Goal: Task Accomplishment & Management: Use online tool/utility

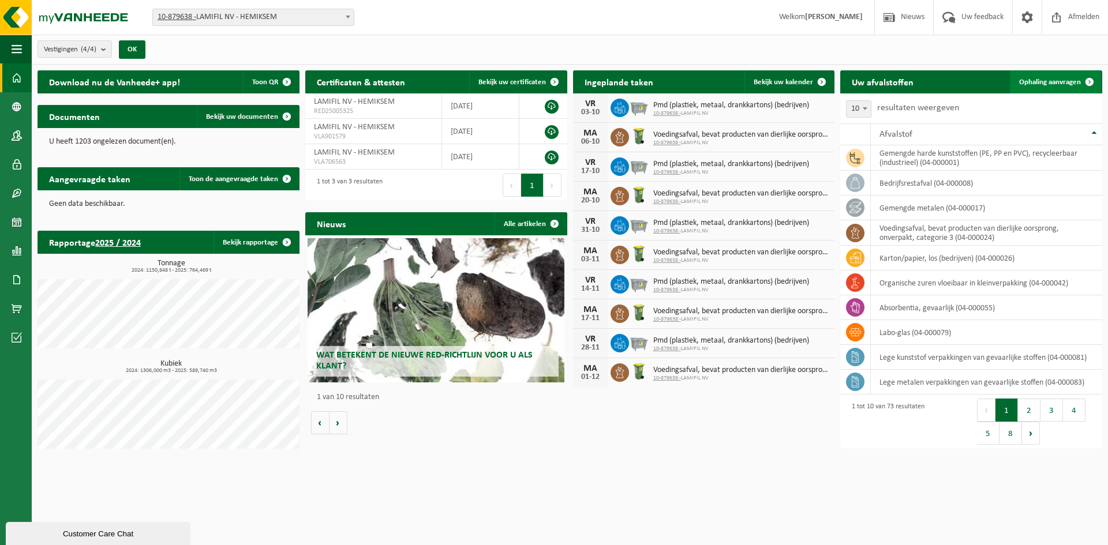
click at [1040, 78] on span "Ophaling aanvragen" at bounding box center [1050, 82] width 62 height 8
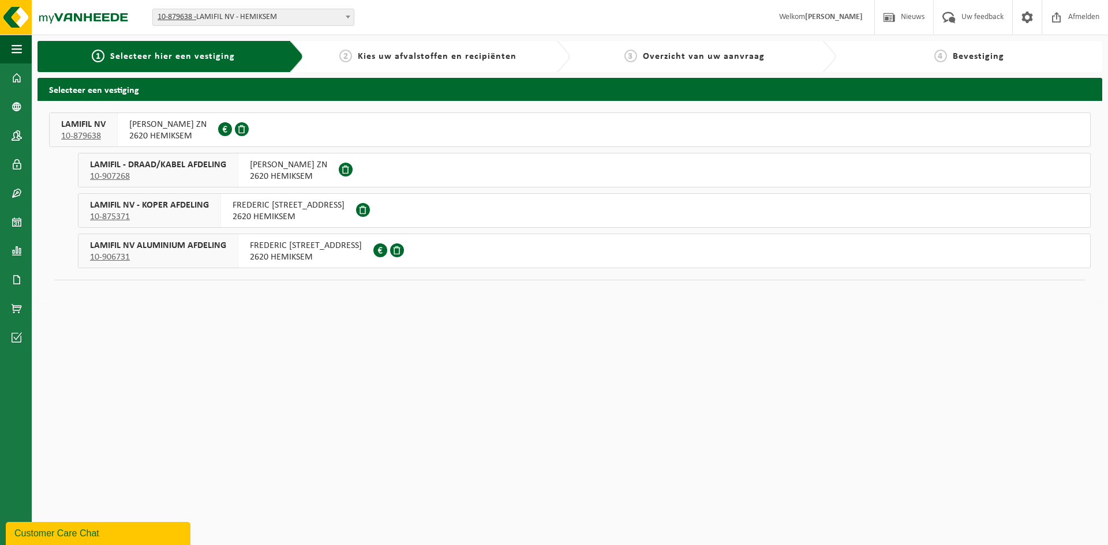
click at [84, 121] on span "LAMIFIL NV" at bounding box center [83, 125] width 44 height 12
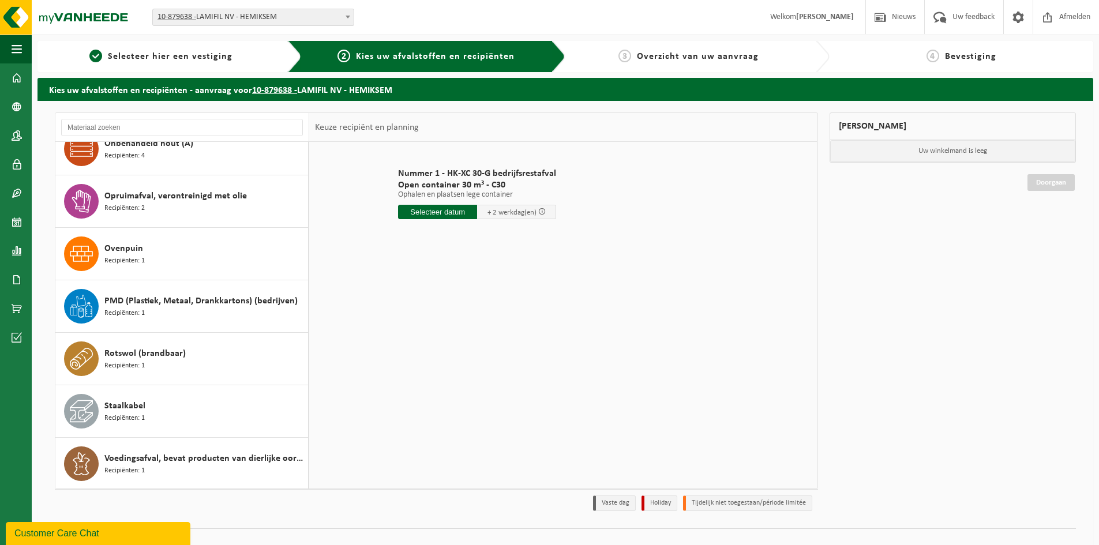
scroll to position [703, 0]
click at [177, 61] on span "Selecteer hier een vestiging" at bounding box center [170, 56] width 125 height 9
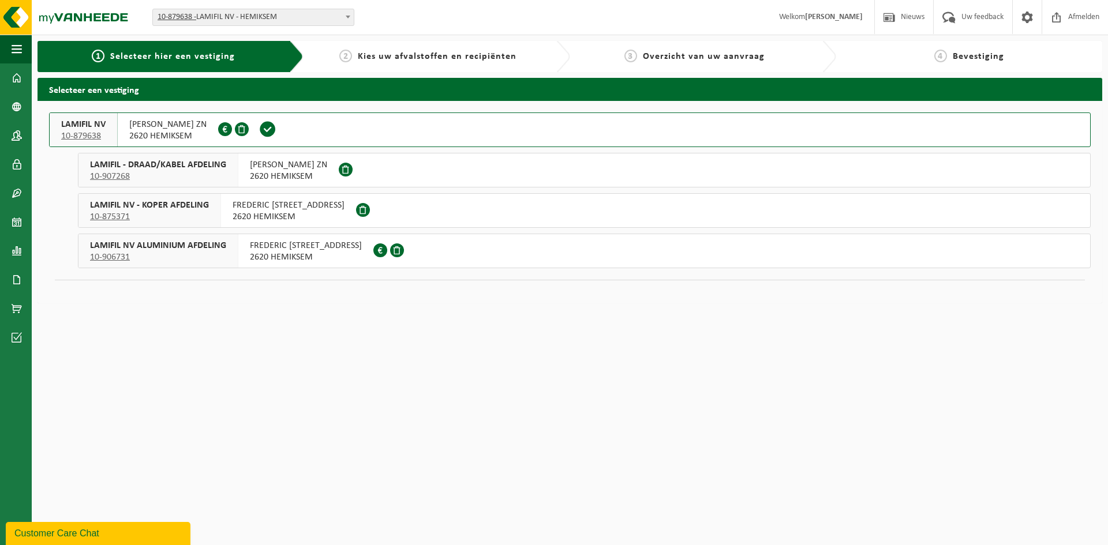
click at [206, 205] on span "LAMIFIL NV - KOPER AFDELING" at bounding box center [149, 206] width 119 height 12
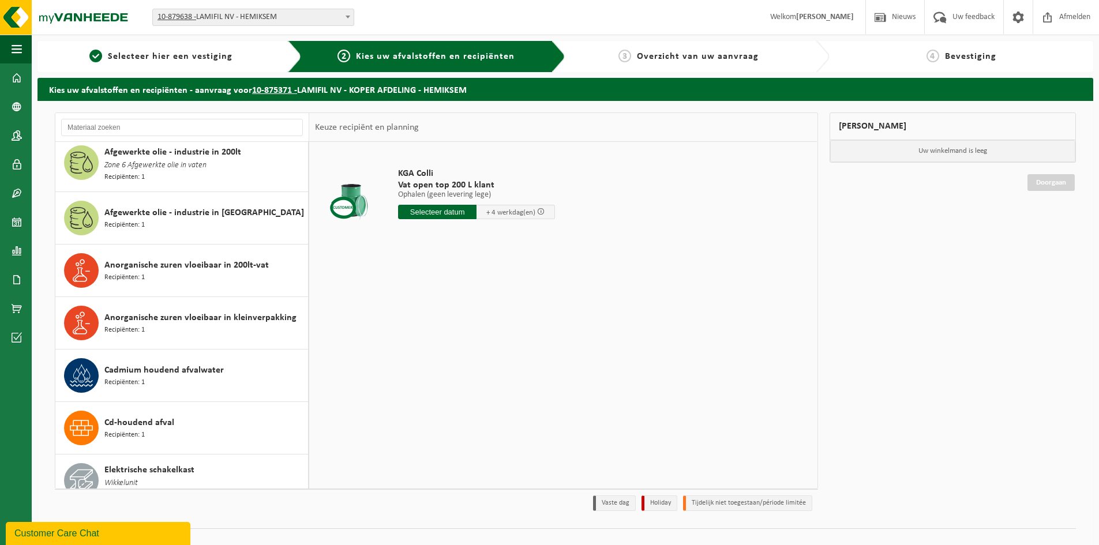
scroll to position [115, 0]
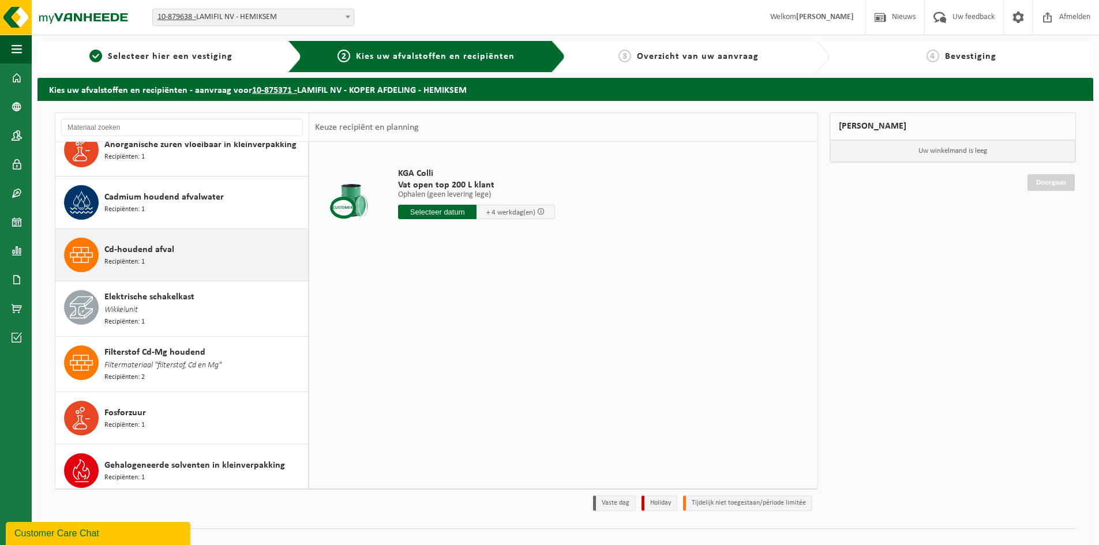
click at [149, 245] on span "Cd-houdend afval" at bounding box center [139, 250] width 70 height 14
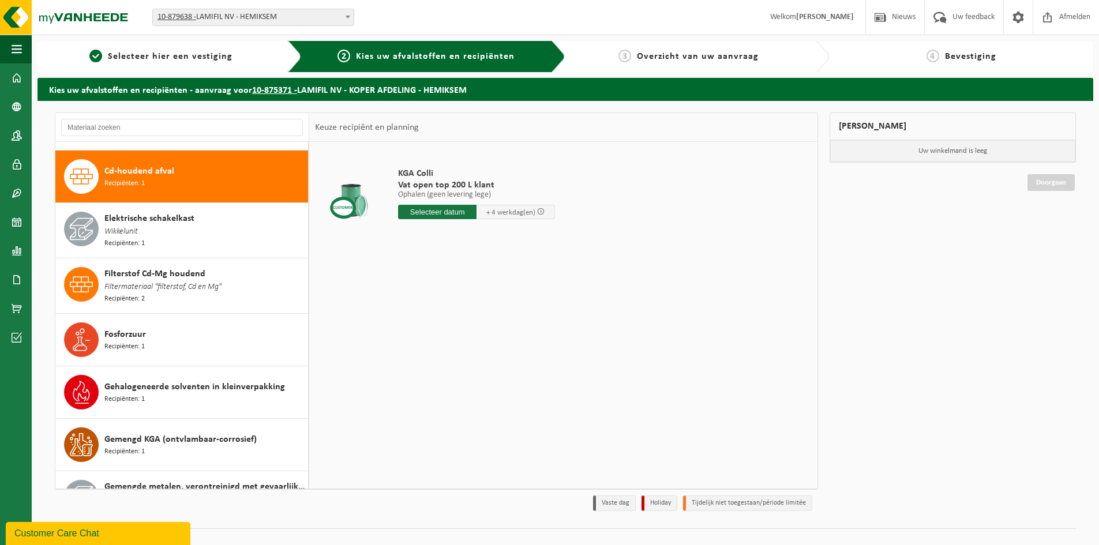
scroll to position [316, 0]
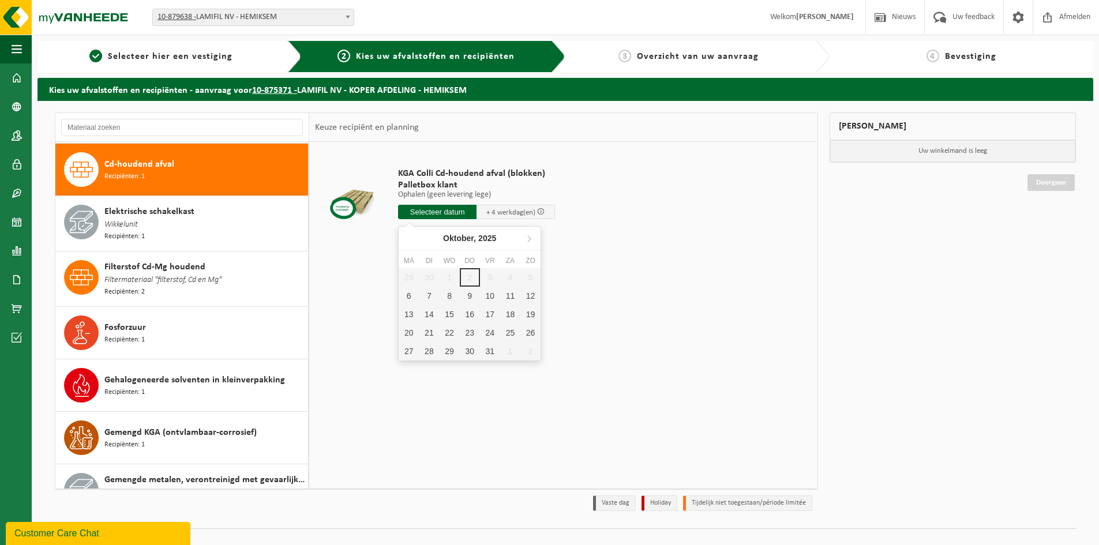
click at [426, 212] on input "text" at bounding box center [437, 212] width 78 height 14
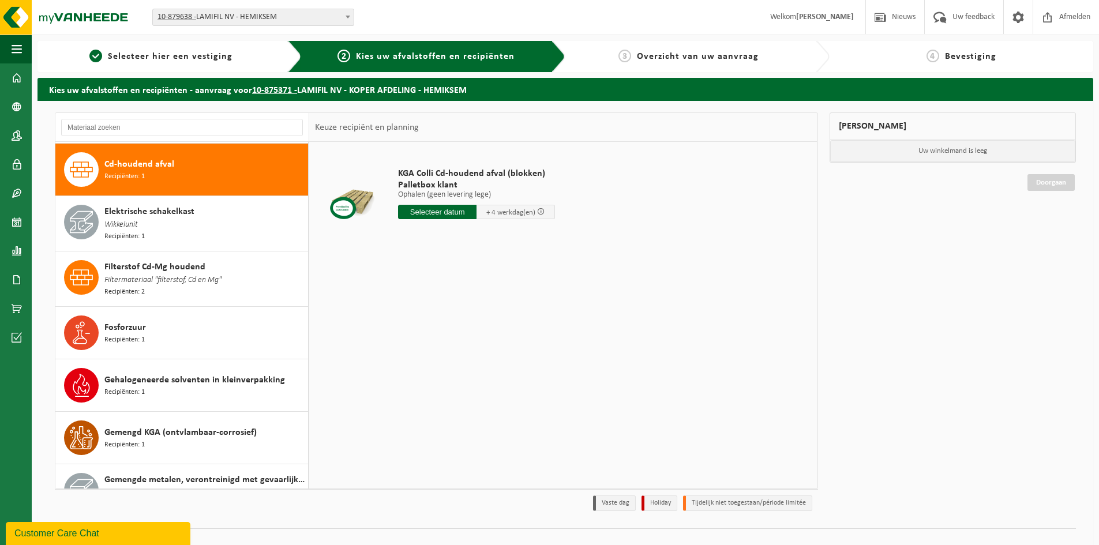
click at [347, 199] on div at bounding box center [352, 197] width 69 height 46
click at [920, 353] on div "Mijn winkelmand Uw winkelmand is leeg Doorgaan" at bounding box center [953, 315] width 258 height 404
